Goal: Task Accomplishment & Management: Use online tool/utility

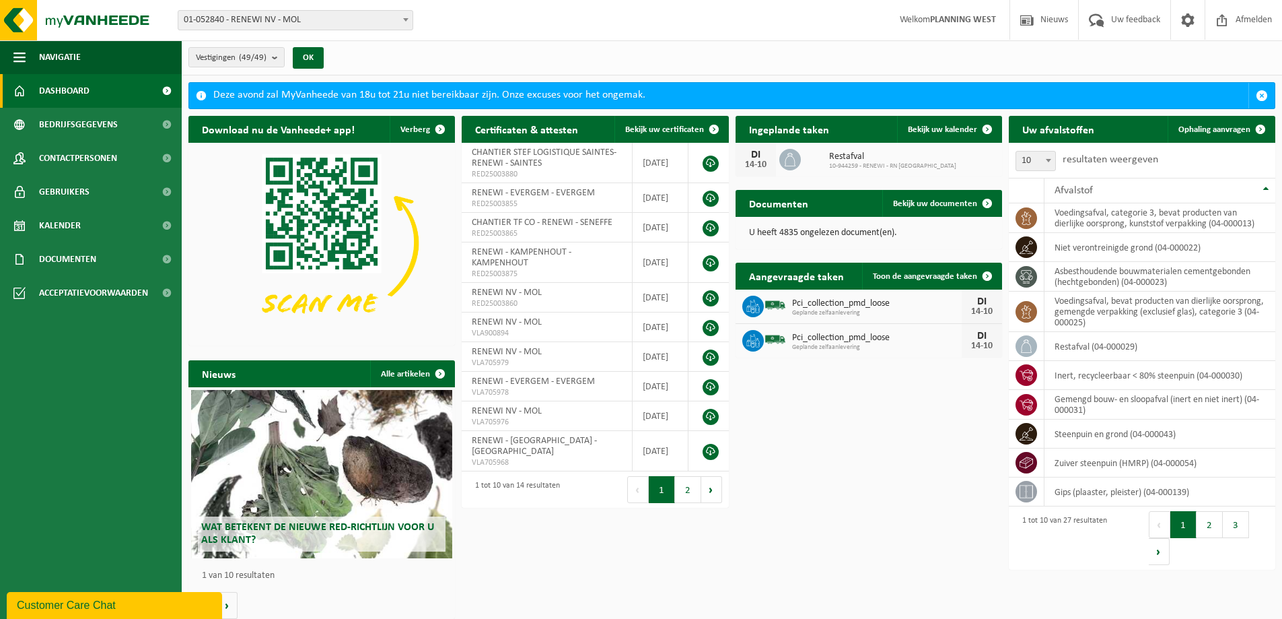
click at [359, 18] on span "01-052840 - RENEWI NV - MOL" at bounding box center [295, 20] width 234 height 19
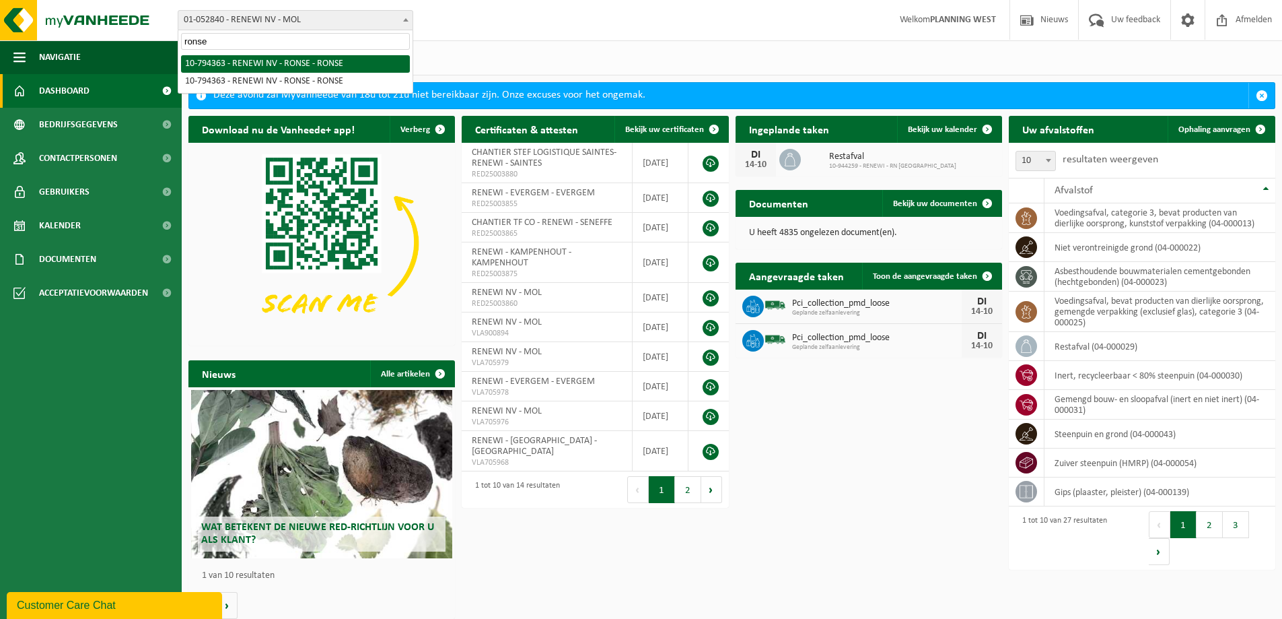
type input "ronse"
select select "97650"
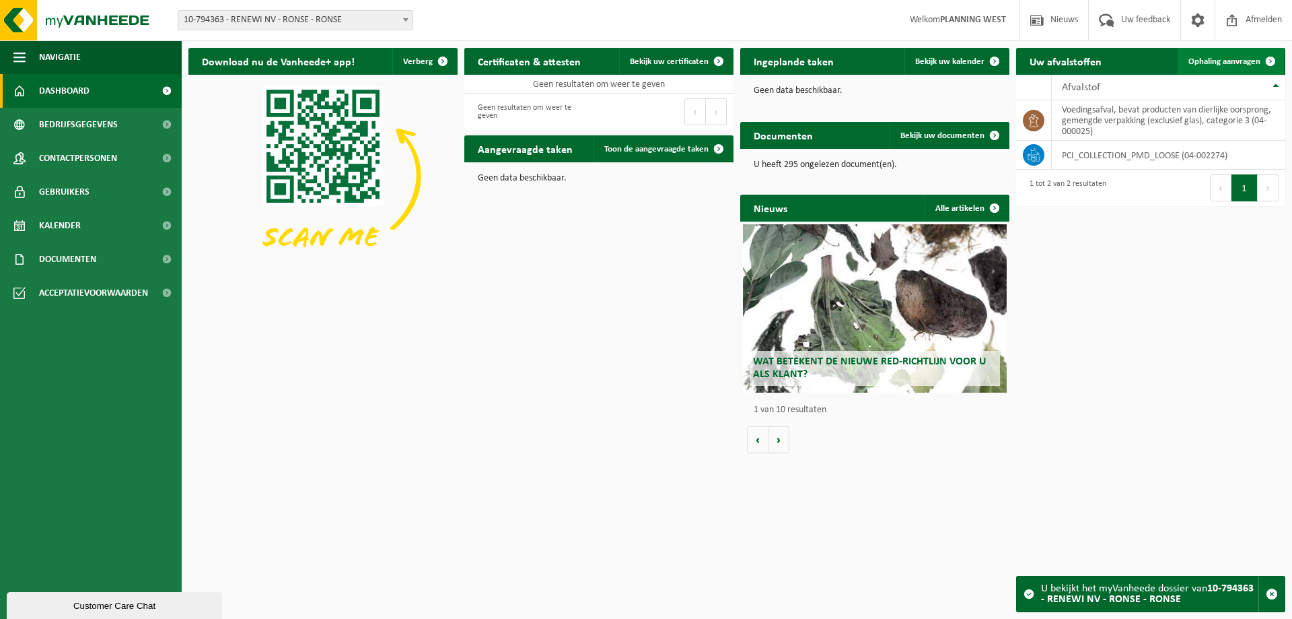
click at [1218, 65] on span "Ophaling aanvragen" at bounding box center [1225, 61] width 72 height 9
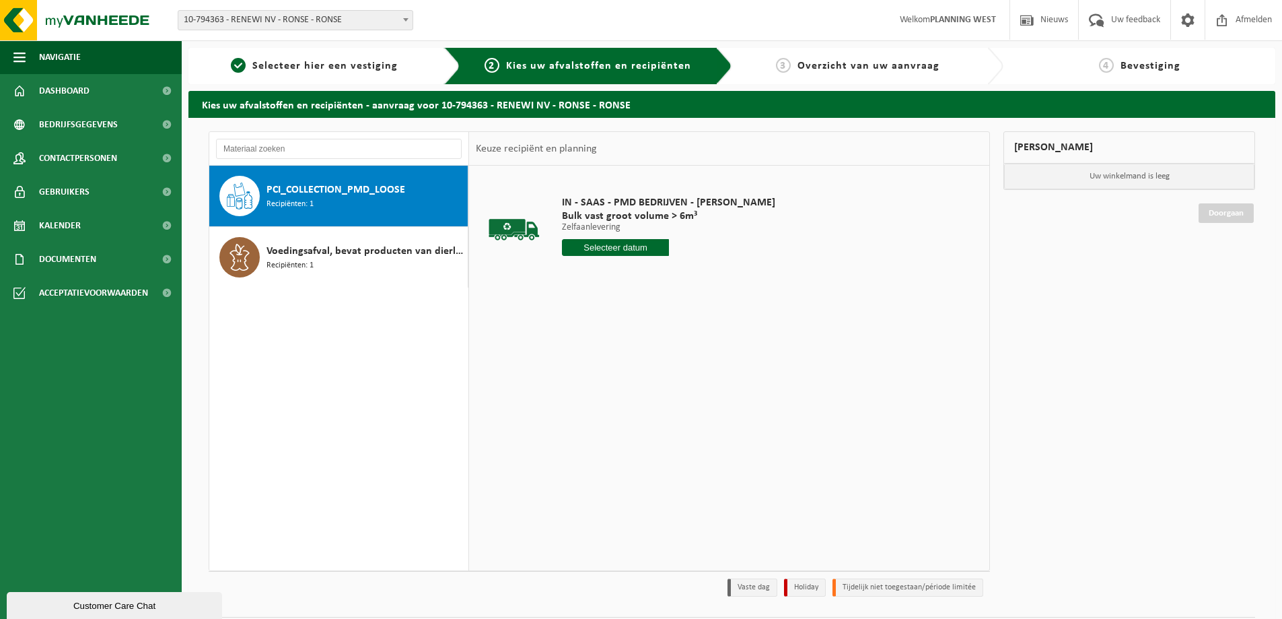
click at [606, 248] on input "text" at bounding box center [615, 247] width 107 height 17
click at [627, 365] on div "15" at bounding box center [622, 367] width 24 height 22
type input "Van 2025-10-15"
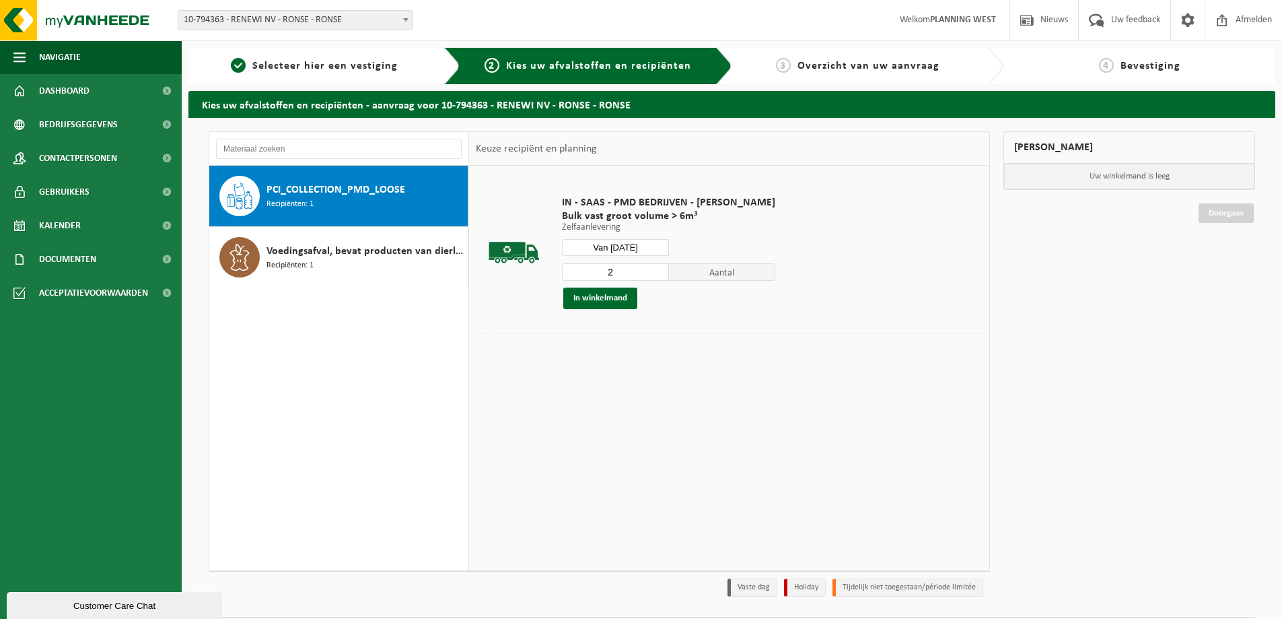
type input "2"
click at [655, 268] on input "2" at bounding box center [615, 271] width 107 height 17
click at [603, 302] on button "In winkelmand" at bounding box center [600, 298] width 74 height 22
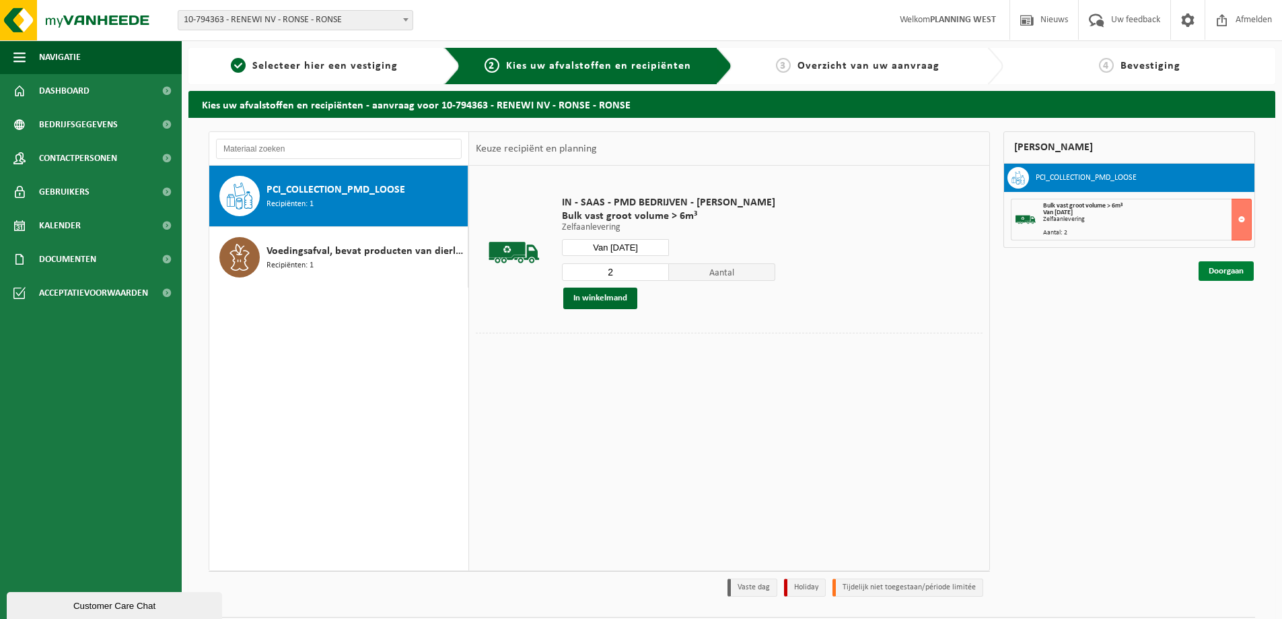
click at [1218, 269] on link "Doorgaan" at bounding box center [1226, 271] width 55 height 20
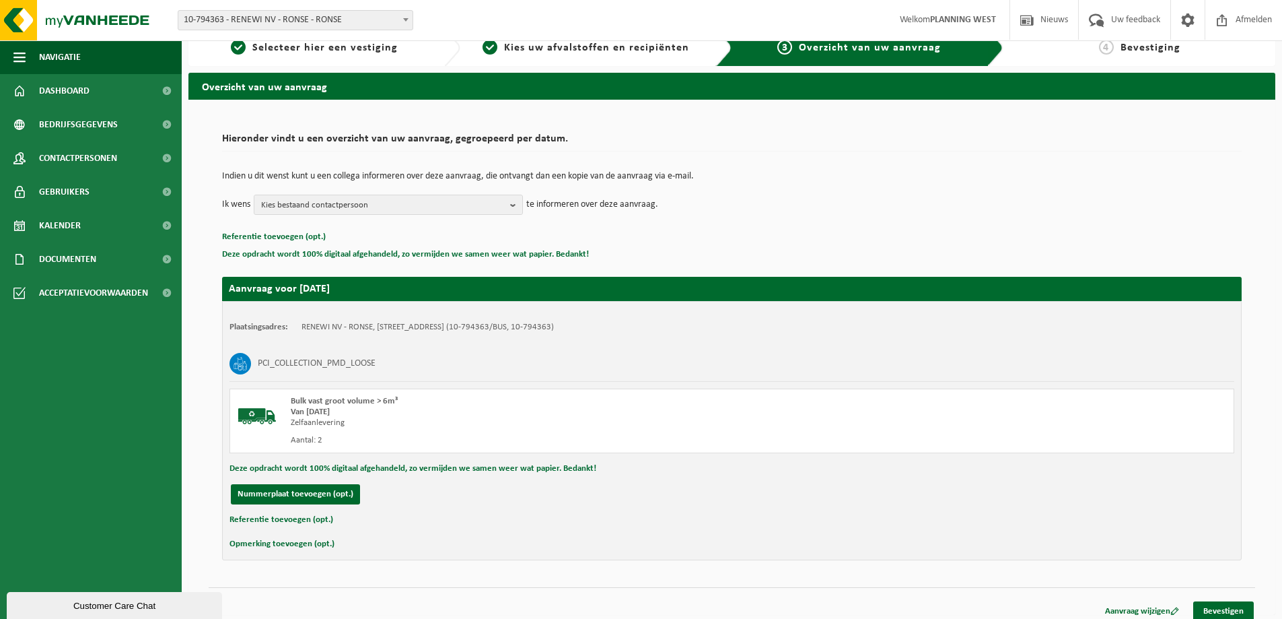
scroll to position [28, 0]
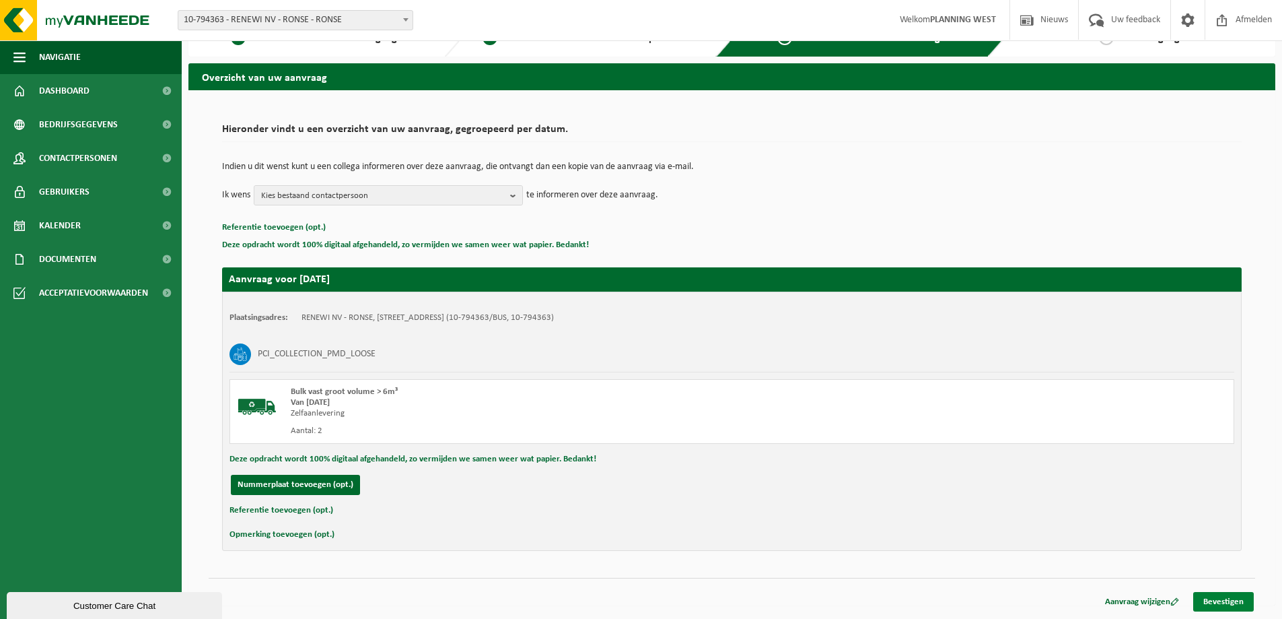
click at [1212, 598] on link "Bevestigen" at bounding box center [1223, 602] width 61 height 20
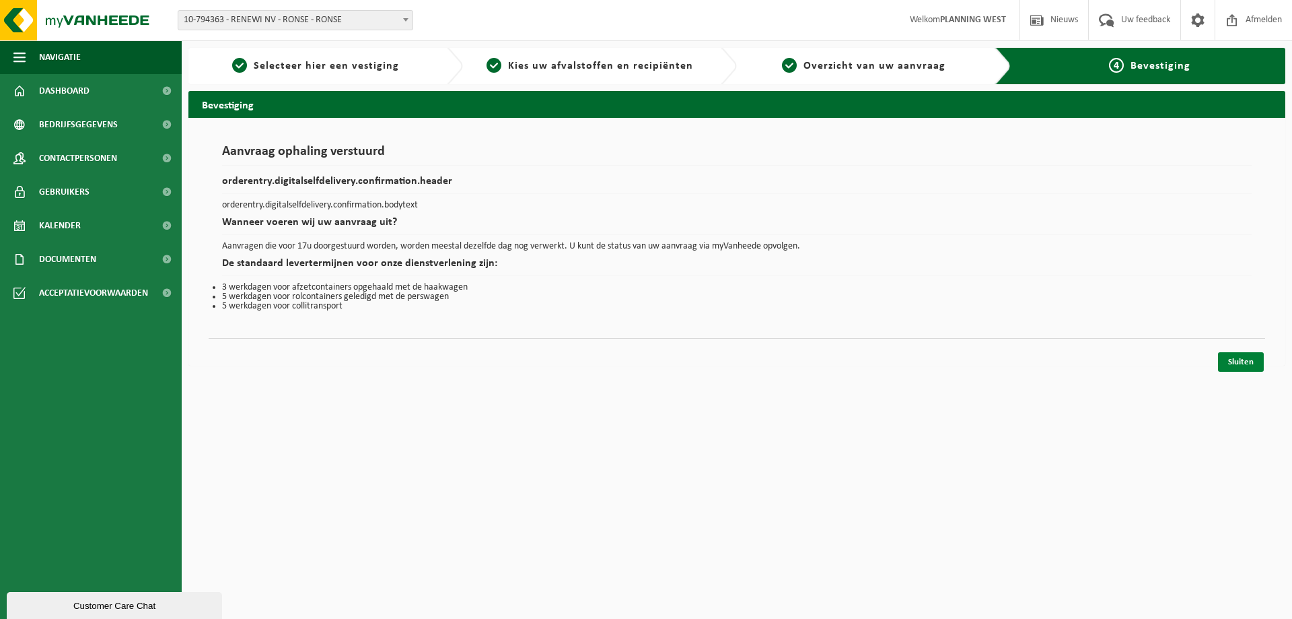
click at [1251, 359] on link "Sluiten" at bounding box center [1241, 362] width 46 height 20
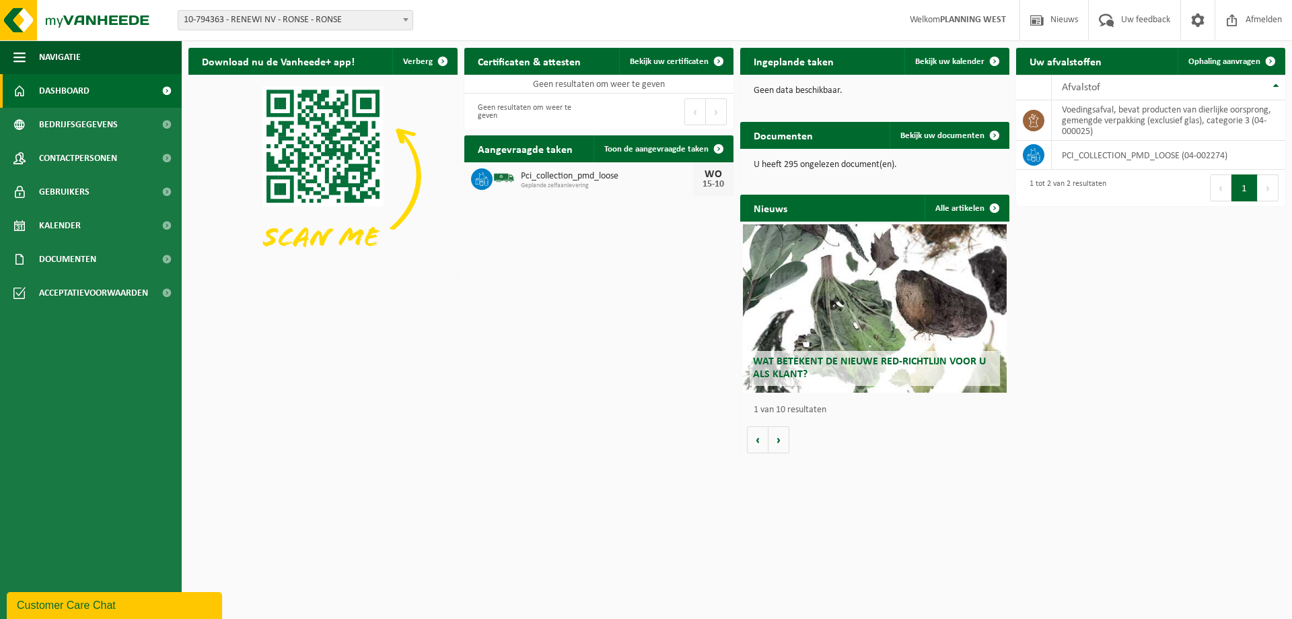
click at [219, 395] on div "Download nu de Vanheede+ app! Verberg Certificaten & attesten Bekijk uw certifi…" at bounding box center [737, 250] width 1104 height 419
